Goal: Browse casually

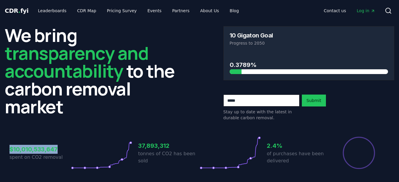
drag, startPoint x: 60, startPoint y: 150, endPoint x: 7, endPoint y: 148, distance: 53.5
click at [7, 148] on div "$10,010,533,647 spent on CO2 removal 37,893,312 tonnes of CO2 has been sold 2.4…" at bounding box center [199, 149] width 389 height 50
drag, startPoint x: 7, startPoint y: 148, endPoint x: 73, endPoint y: 131, distance: 68.8
click at [73, 131] on div "$10,010,533,647 spent on CO2 removal 37,893,312 tonnes of CO2 has been sold 2.4…" at bounding box center [199, 149] width 389 height 50
drag, startPoint x: 61, startPoint y: 148, endPoint x: 9, endPoint y: 146, distance: 52.0
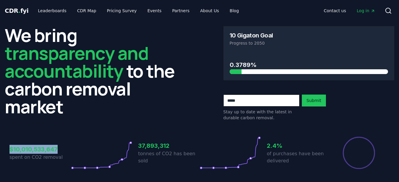
click at [9, 146] on div "$10,010,533,647 spent on CO2 removal 37,893,312 tonnes of CO2 has been sold 2.4…" at bounding box center [199, 149] width 389 height 50
click at [97, 131] on div "$10,010,533,647 spent on CO2 removal 37,893,312 tonnes of CO2 has been sold 2.4…" at bounding box center [199, 149] width 389 height 50
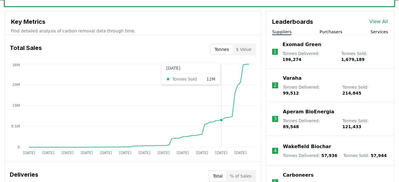
scroll to position [207, 0]
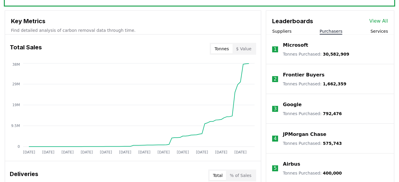
click at [335, 31] on button "Purchasers" at bounding box center [330, 31] width 23 height 6
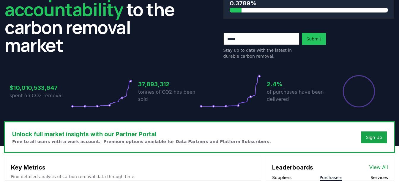
scroll to position [0, 0]
